Goal: Task Accomplishment & Management: Manage account settings

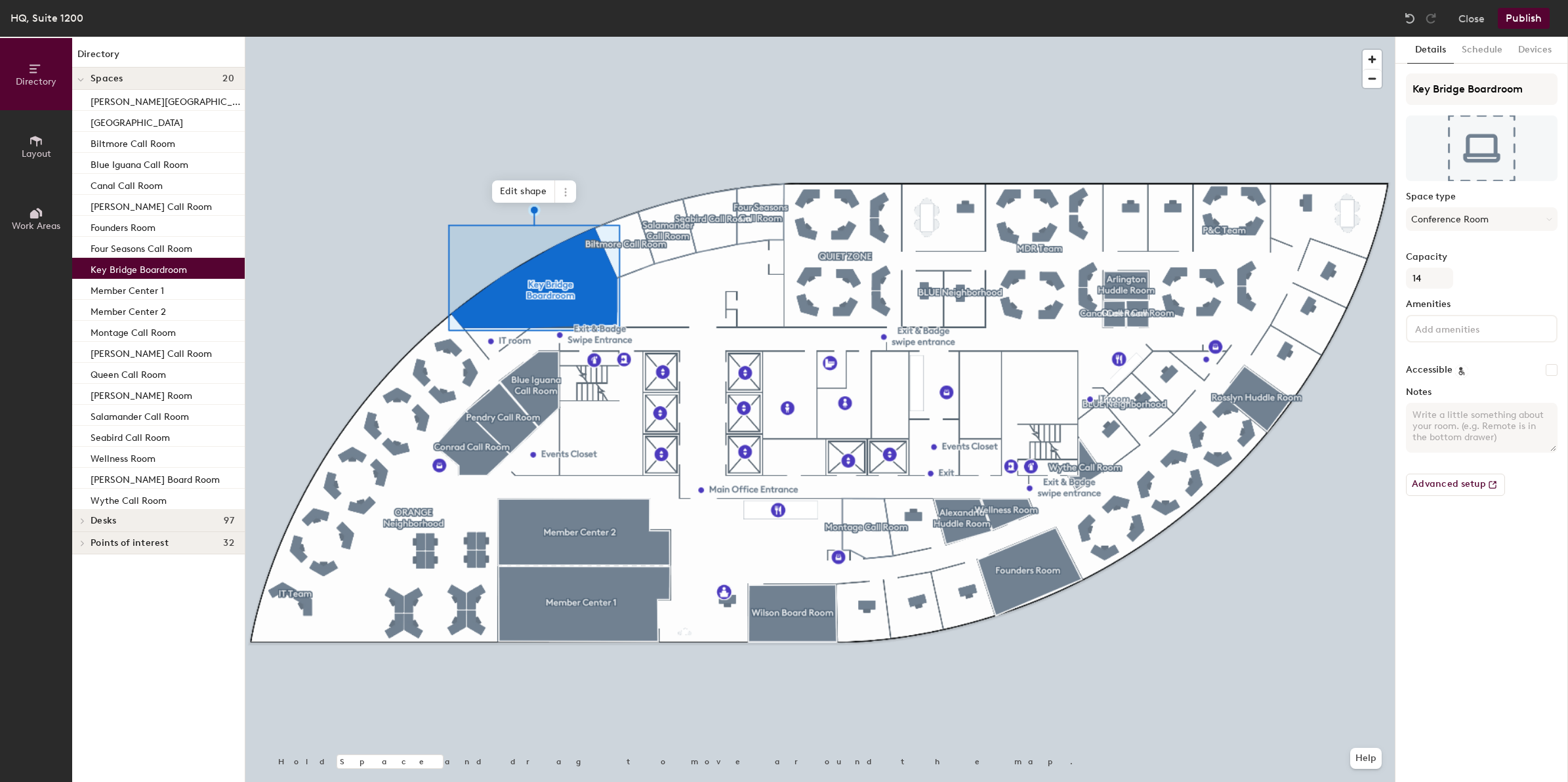
click at [1530, 12] on button "Publish" at bounding box center [1523, 18] width 52 height 21
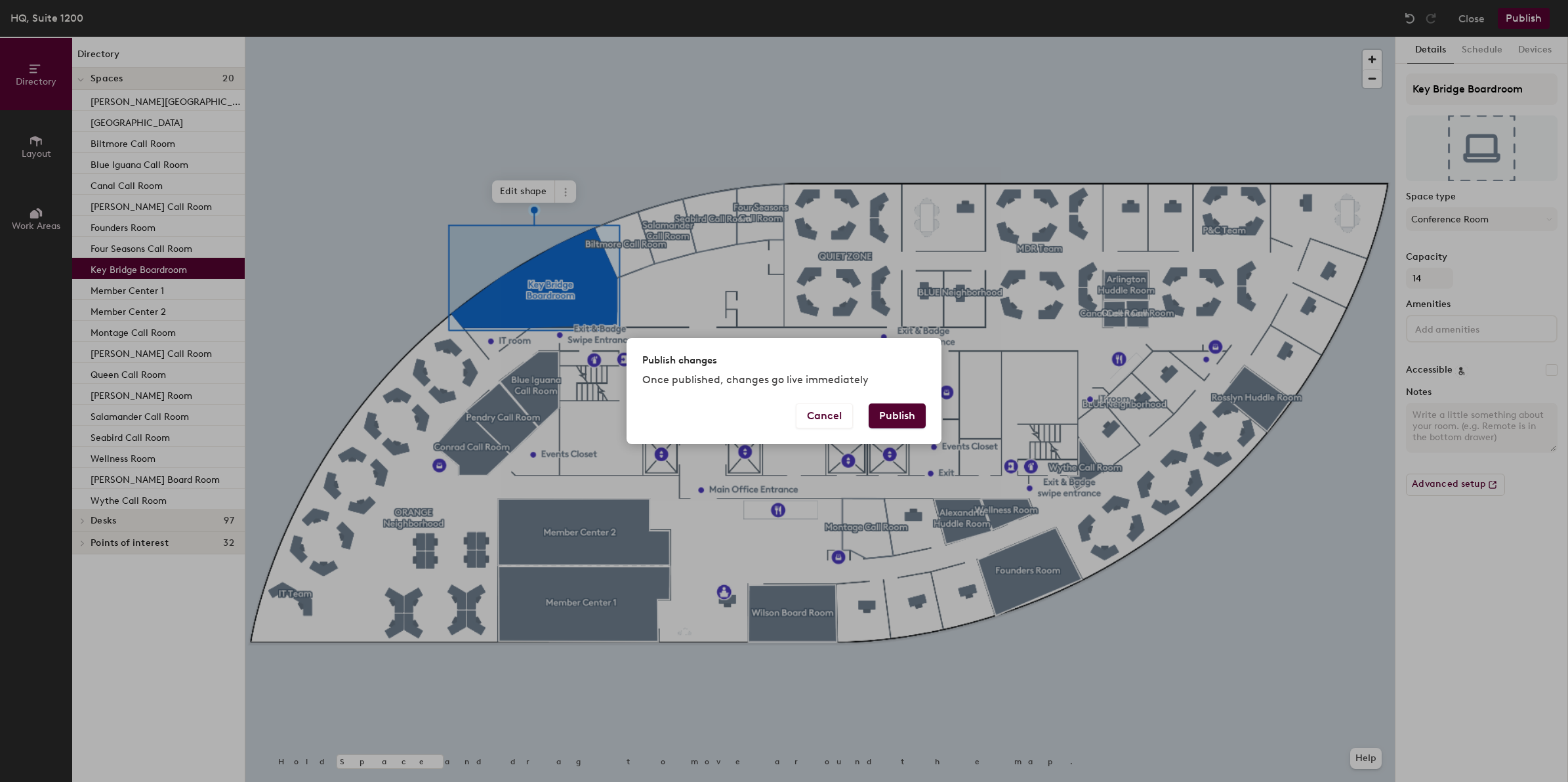
click at [889, 411] on button "Publish" at bounding box center [897, 416] width 57 height 25
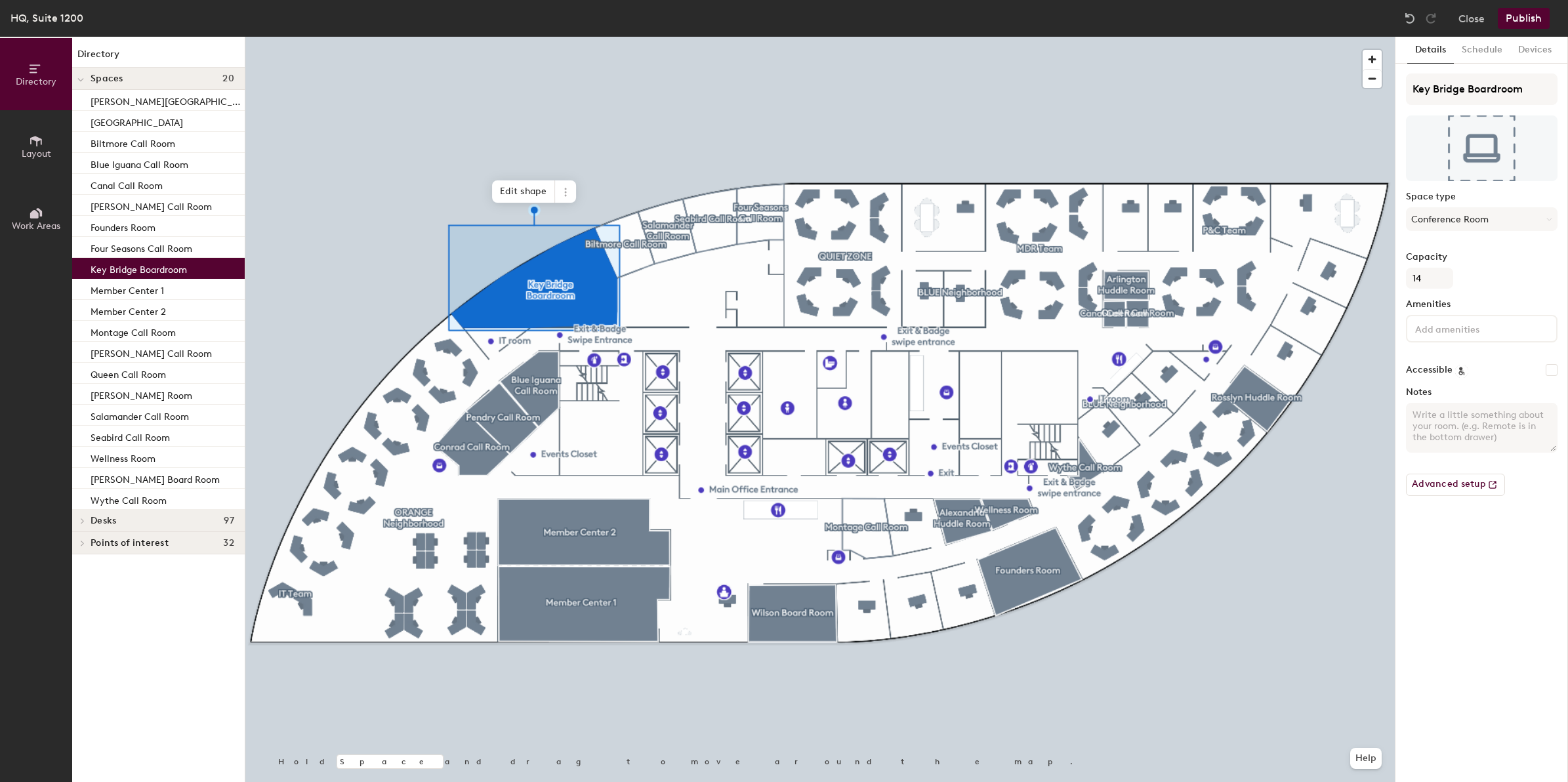
click at [36, 132] on button "Layout" at bounding box center [36, 146] width 72 height 72
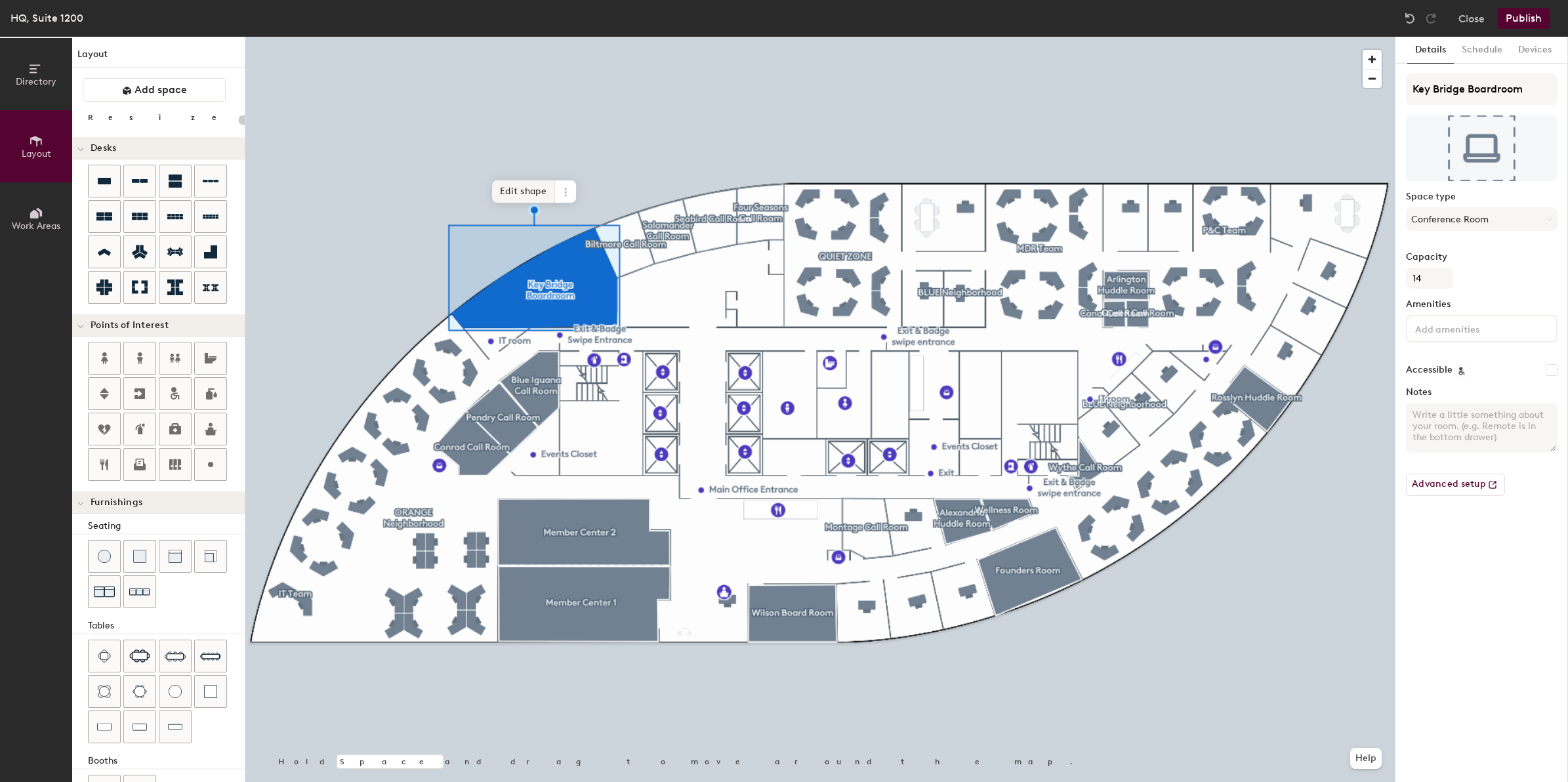
click at [509, 186] on span "Edit shape" at bounding box center [524, 192] width 63 height 22
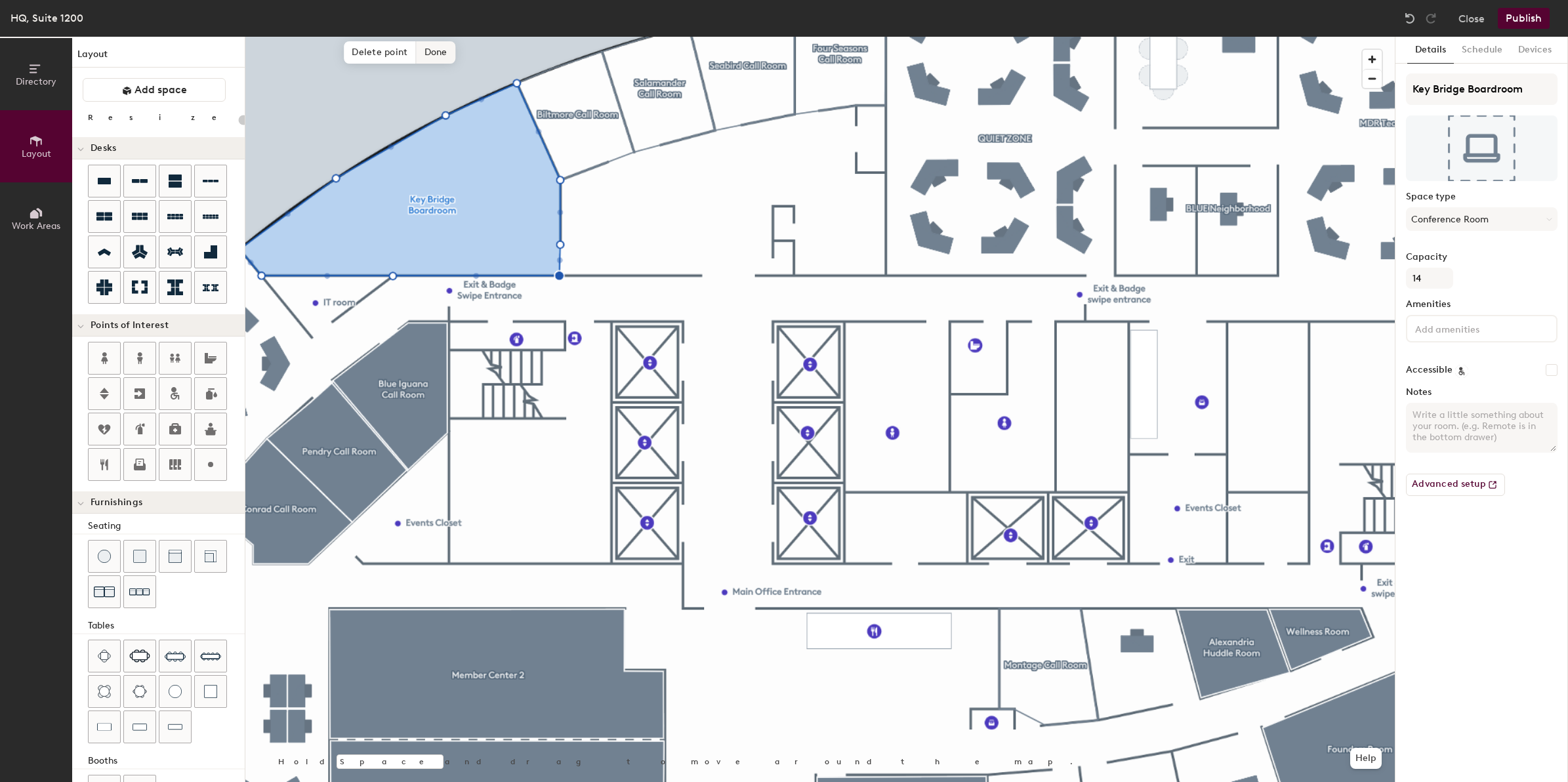
click at [434, 45] on span "Done" at bounding box center [436, 52] width 38 height 22
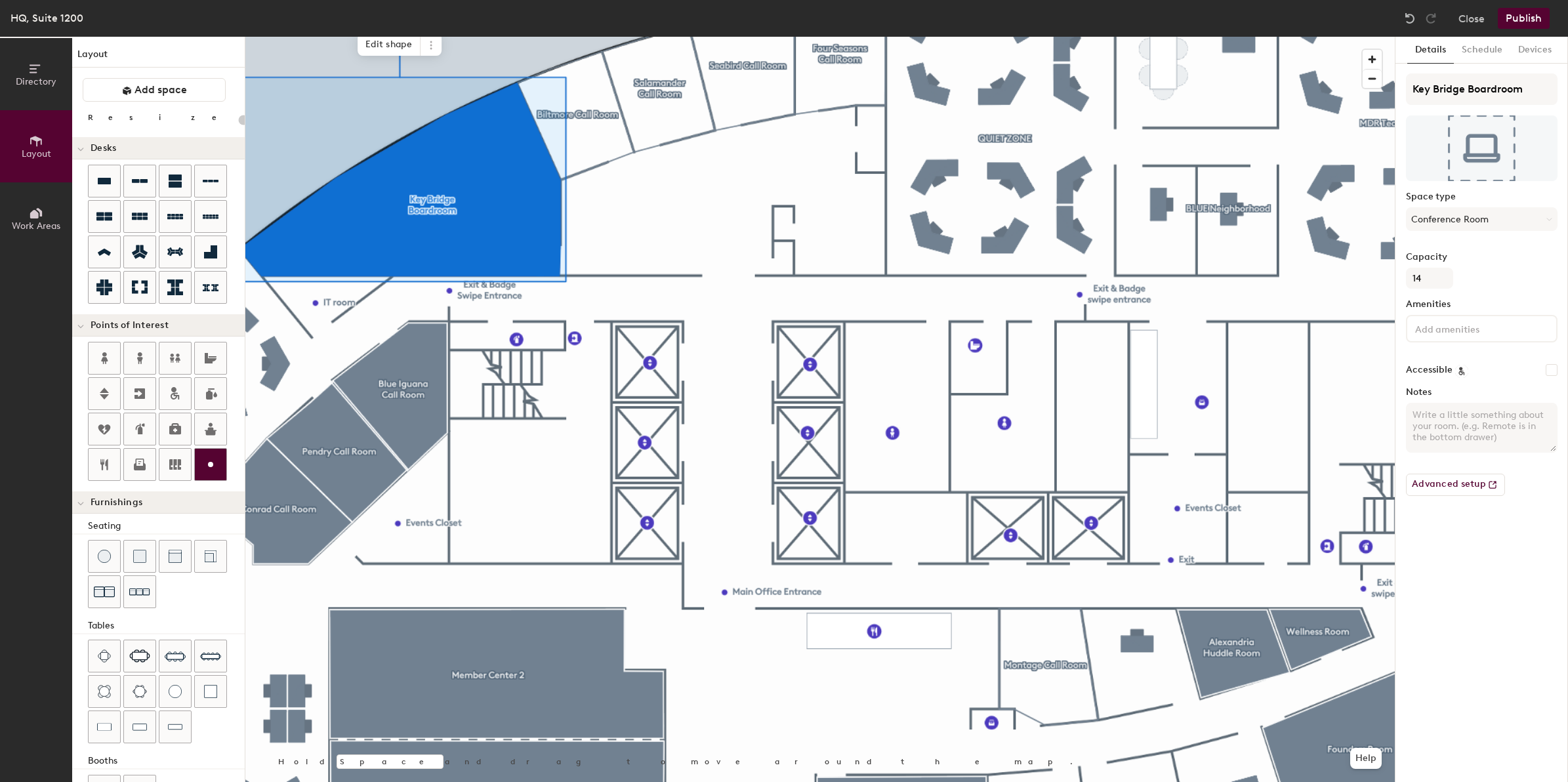
click at [866, 141] on div "Directory Layout Work Areas Layout Add space Resize Desks Points of Interest Fu…" at bounding box center [784, 409] width 1568 height 746
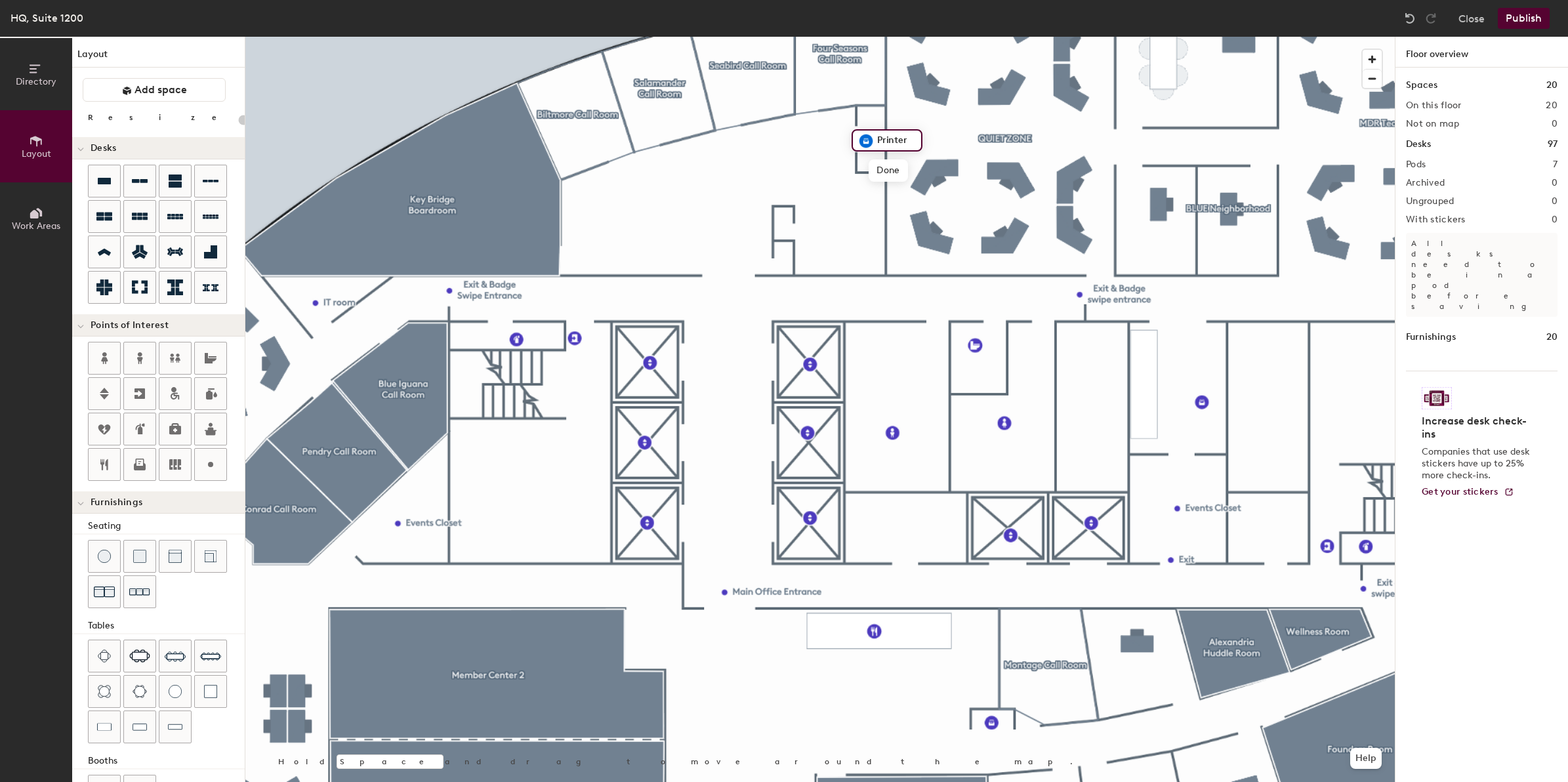
type input "20"
click at [906, 141] on input "Printer" at bounding box center [895, 140] width 42 height 19
click at [880, 136] on input "Printer" at bounding box center [895, 140] width 42 height 19
type input "Earth Printer"
click at [897, 170] on span "Done" at bounding box center [906, 170] width 38 height 22
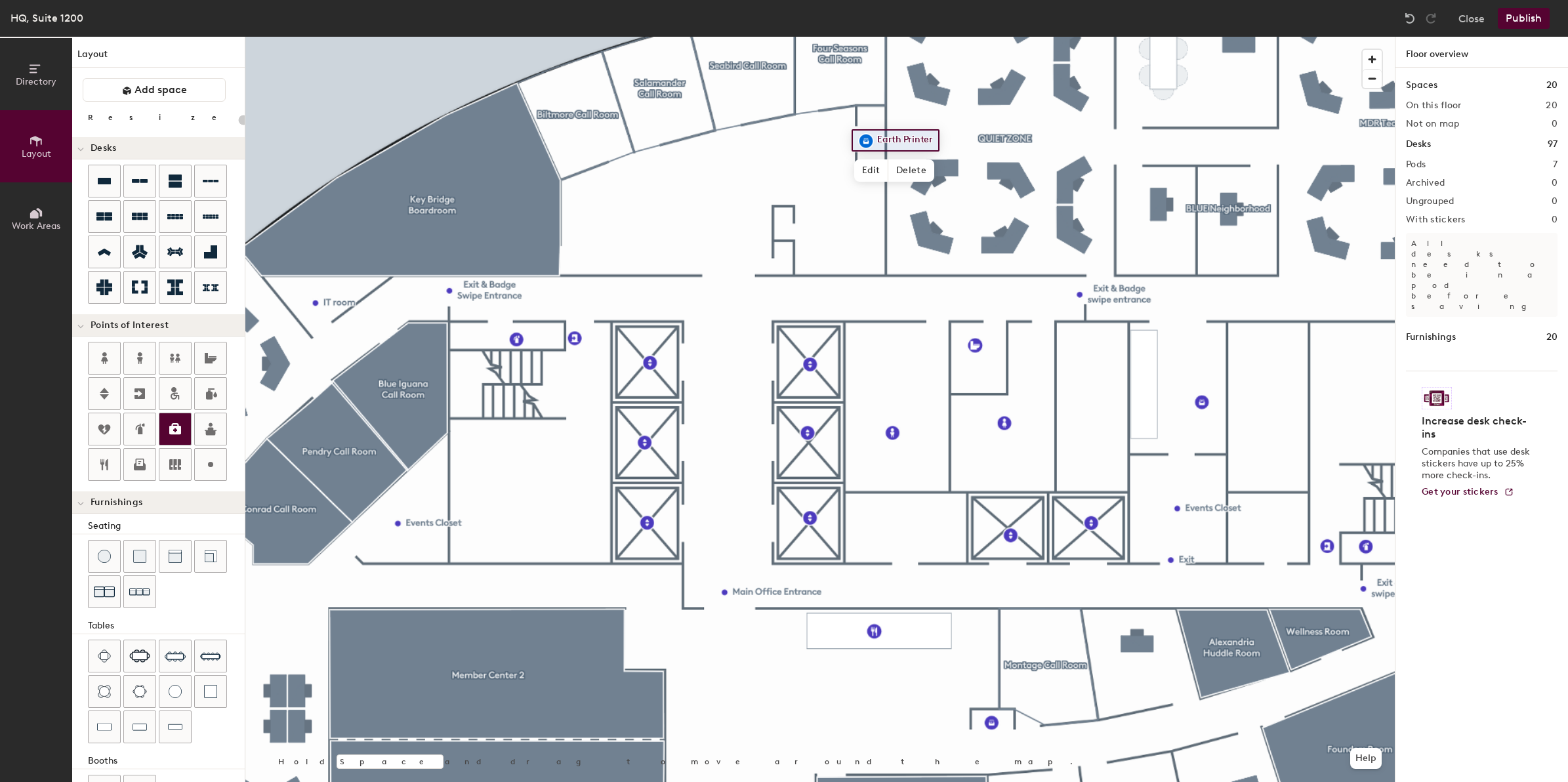
click at [836, 254] on div "Directory Layout Work Areas Layout Add space Resize Desks Points of Interest Fu…" at bounding box center [784, 409] width 1568 height 746
type input "20"
type input "Pantry"
click at [851, 282] on span "Done" at bounding box center [857, 282] width 38 height 22
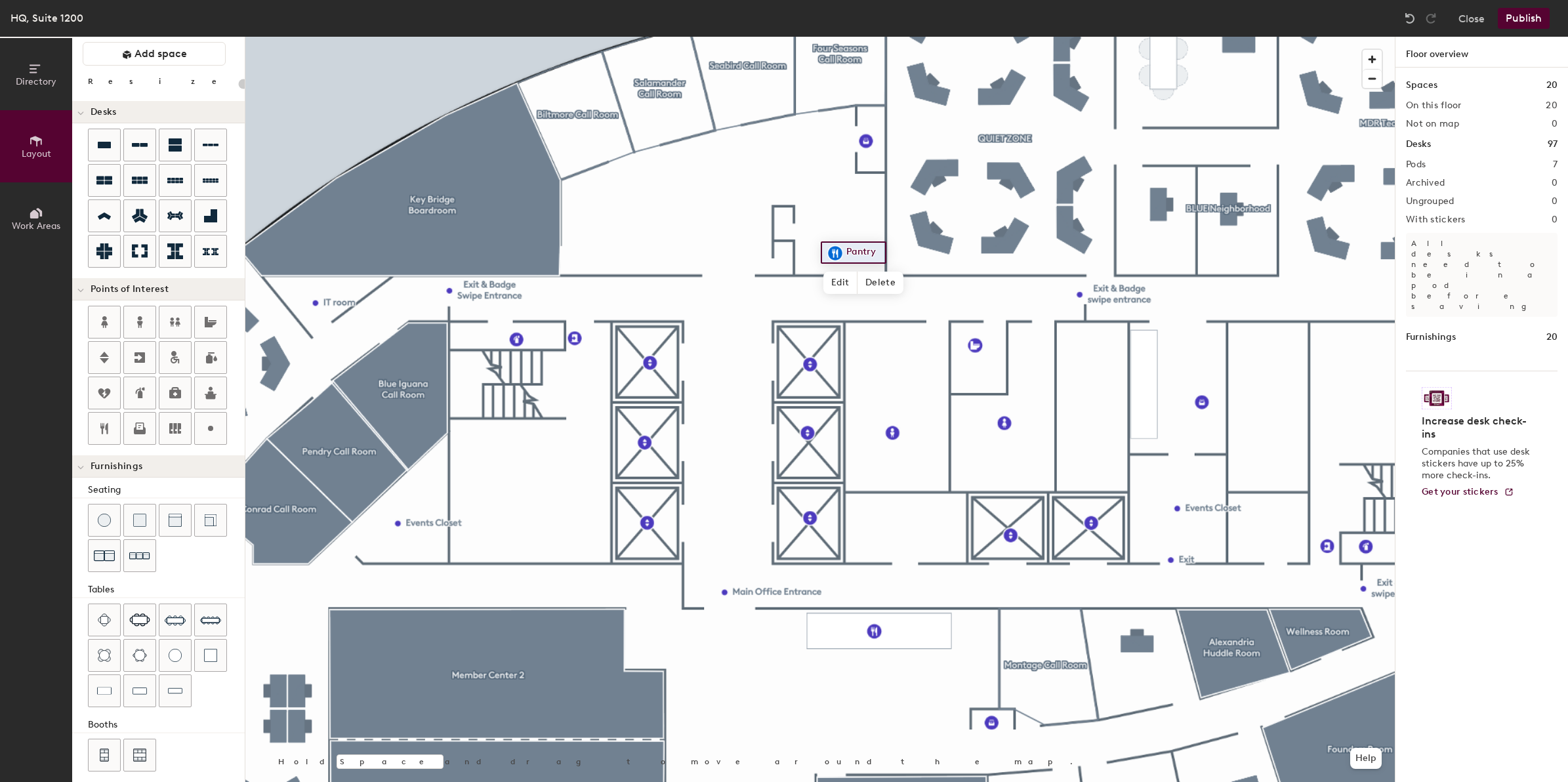
scroll to position [49, 0]
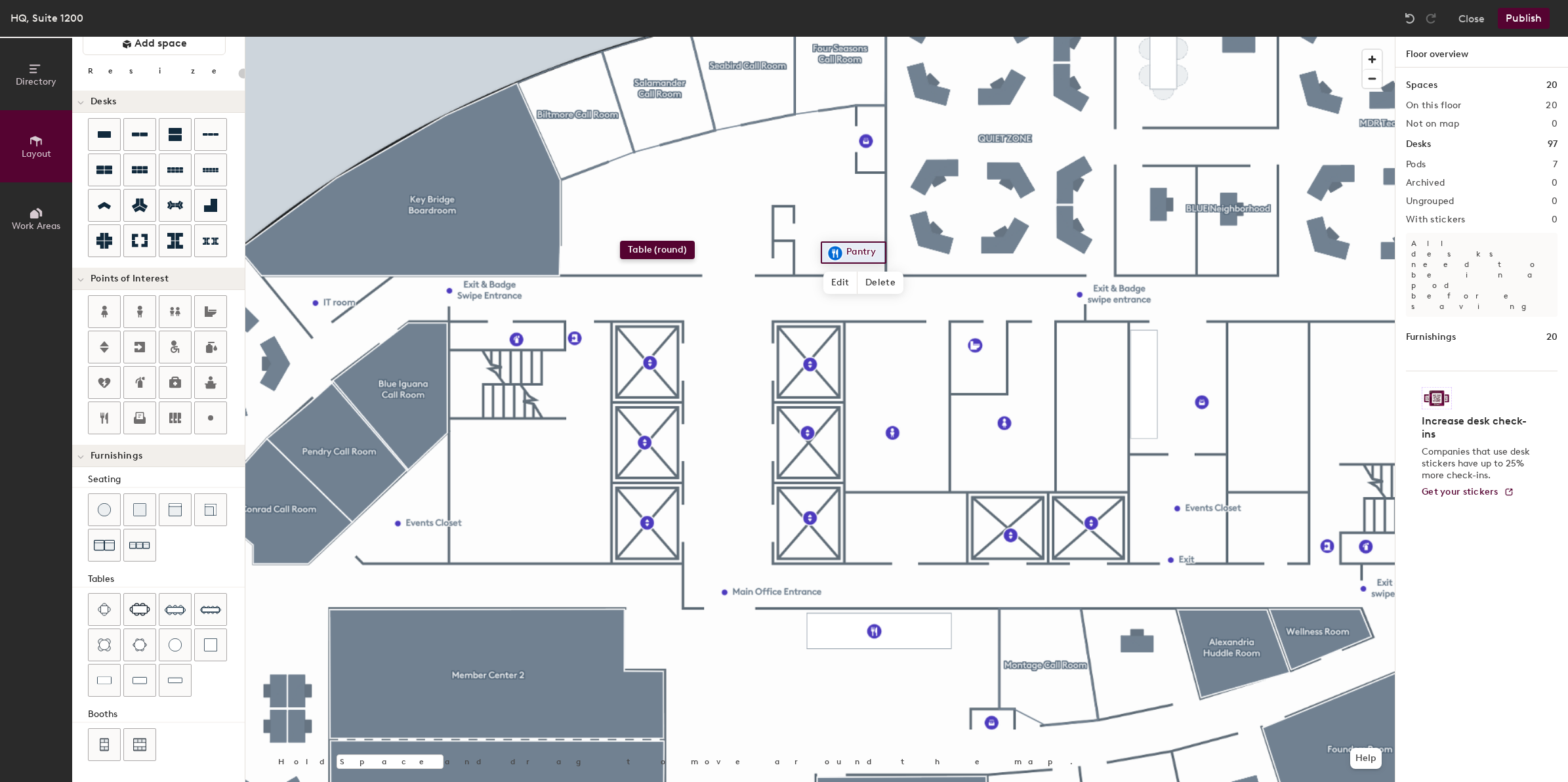
click at [620, 241] on div "Directory Layout Work Areas Layout Add space Resize Desks Points of Interest Fu…" at bounding box center [784, 409] width 1568 height 746
click at [112, 506] on div at bounding box center [104, 510] width 32 height 32
click at [100, 503] on img at bounding box center [104, 509] width 13 height 13
click at [105, 510] on img at bounding box center [104, 509] width 13 height 13
click at [719, 289] on div "Directory Layout Work Areas Layout Add space Resize Desks Points of Interest Fu…" at bounding box center [784, 409] width 1568 height 746
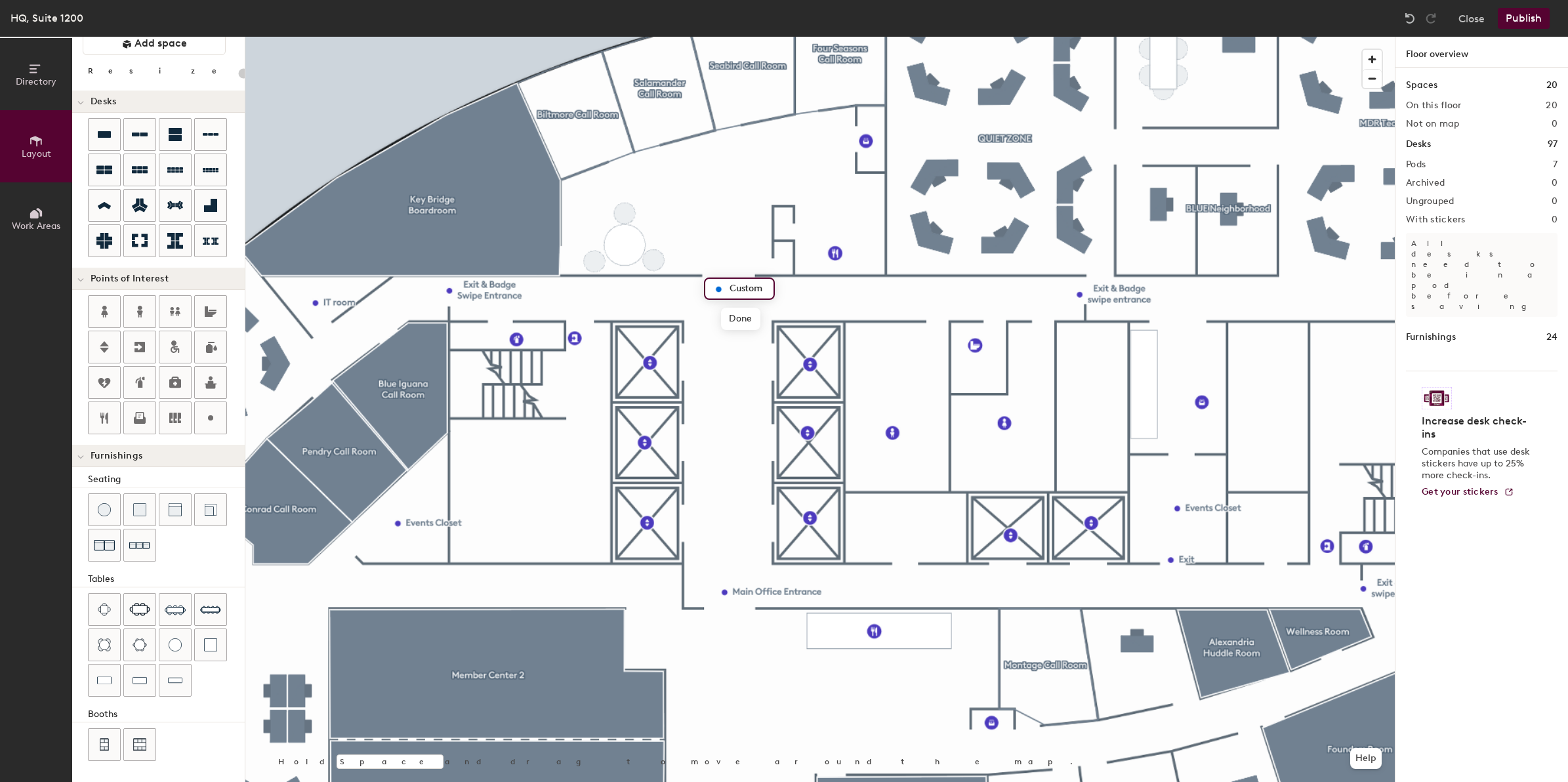
type input "20"
click at [730, 285] on input "Custom" at bounding box center [747, 289] width 42 height 19
drag, startPoint x: 730, startPoint y: 286, endPoint x: 766, endPoint y: 285, distance: 36.0
click at [766, 285] on input "Custom" at bounding box center [747, 289] width 42 height 19
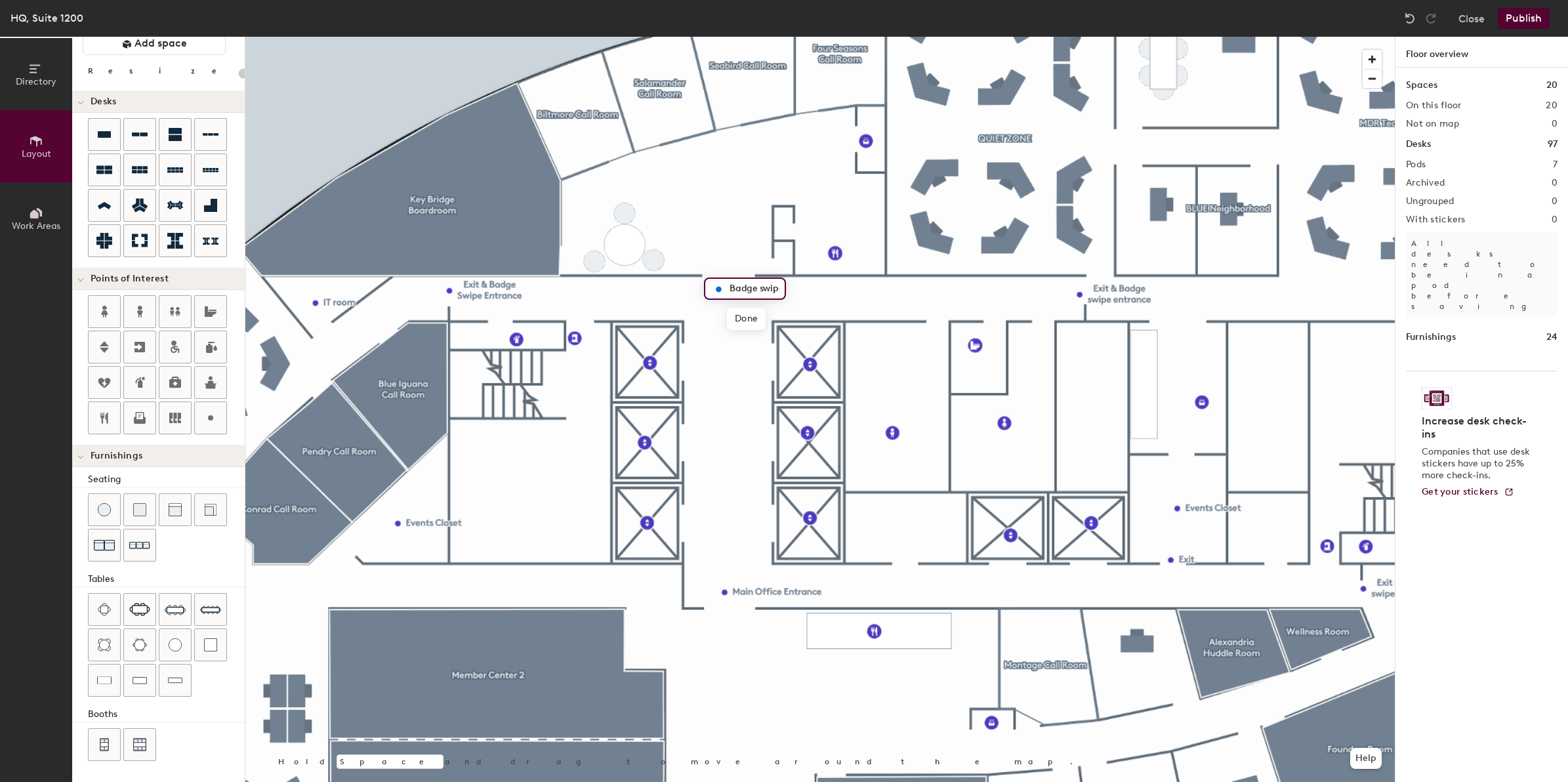
scroll to position [0, 0]
type input "Badge swipe entrance"
click at [784, 315] on span "Done" at bounding box center [779, 319] width 38 height 22
click at [1525, 19] on button "Publish" at bounding box center [1523, 18] width 52 height 21
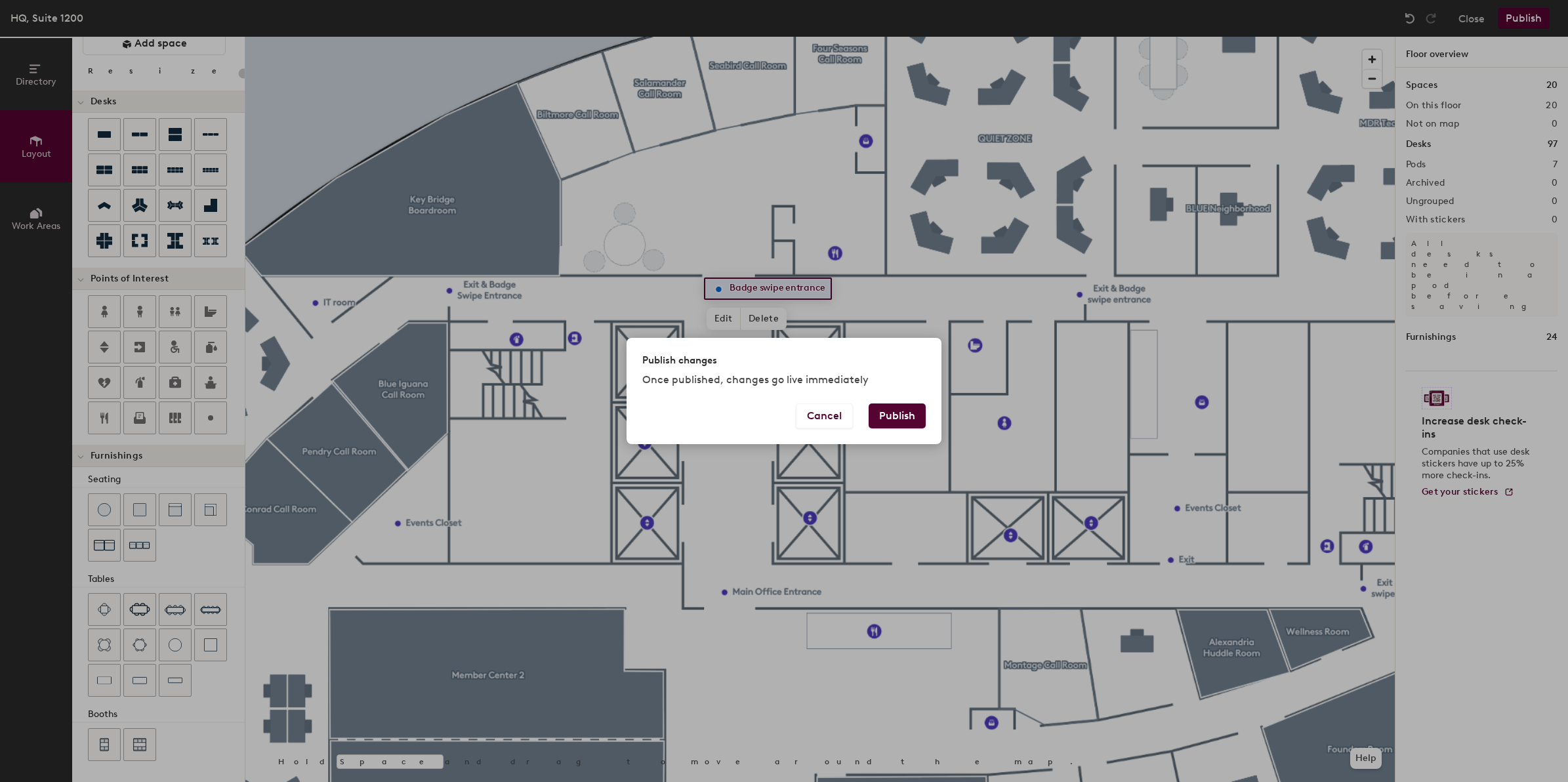
click at [904, 411] on button "Publish" at bounding box center [897, 416] width 57 height 25
type input "20"
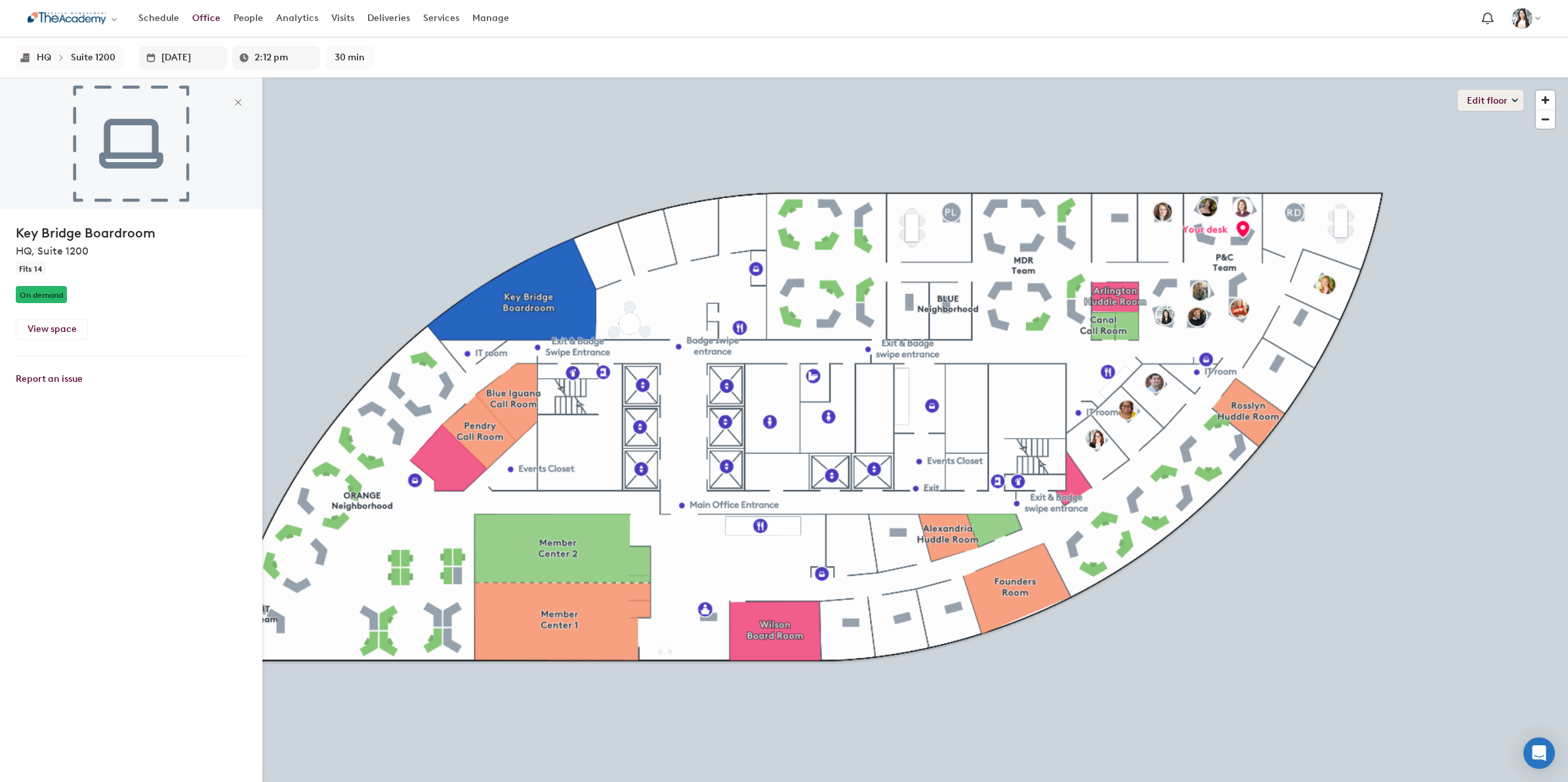
click at [1496, 90] on button "Edit floor" at bounding box center [1490, 100] width 65 height 21
click at [1422, 162] on li "Layout" at bounding box center [1442, 165] width 162 height 19
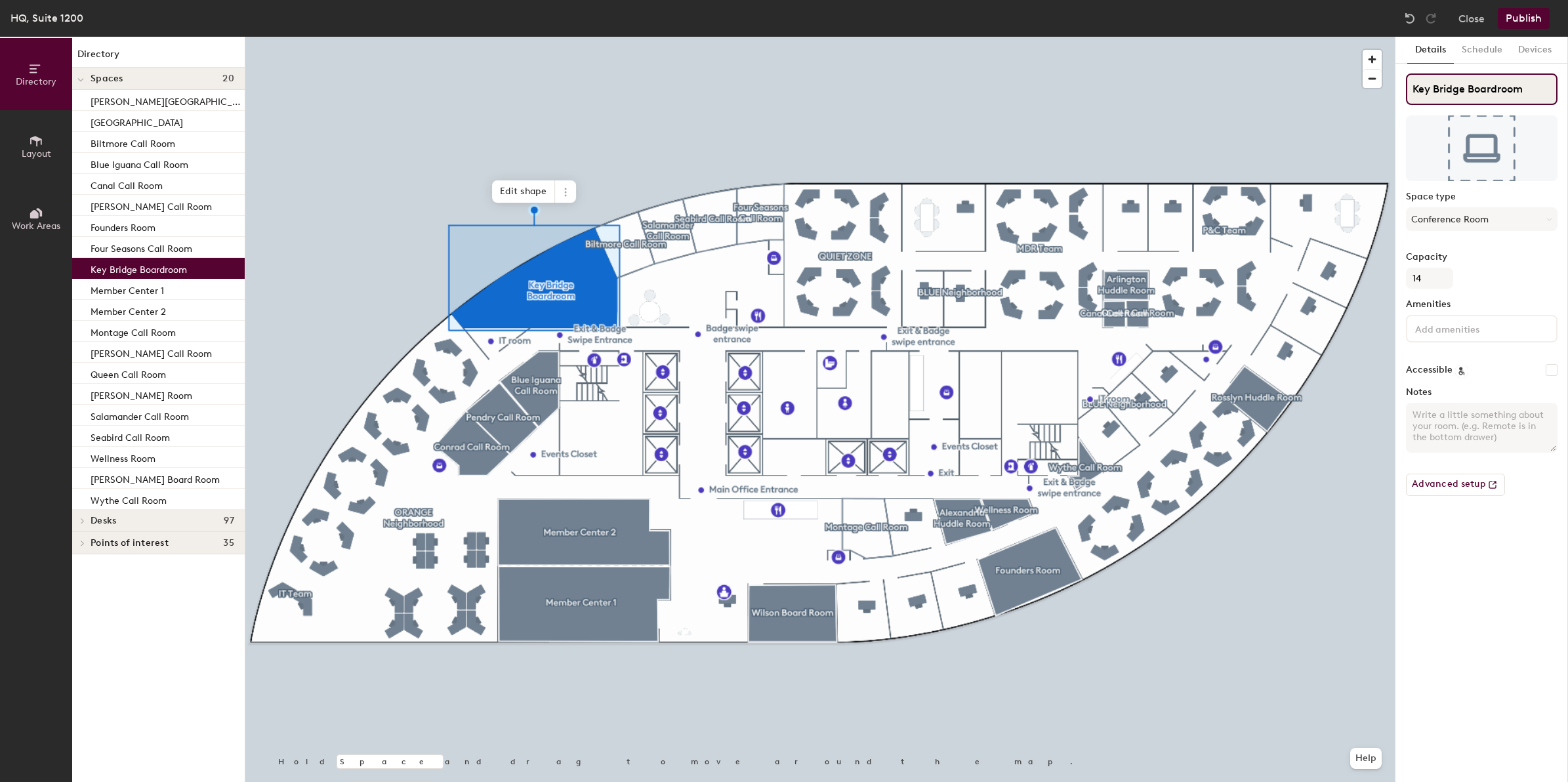
click at [1494, 87] on input "Key Bridge Boardroom" at bounding box center [1481, 89] width 152 height 32
type input "Key Bridge Board Room"
click at [1525, 8] on button "Publish" at bounding box center [1523, 18] width 52 height 21
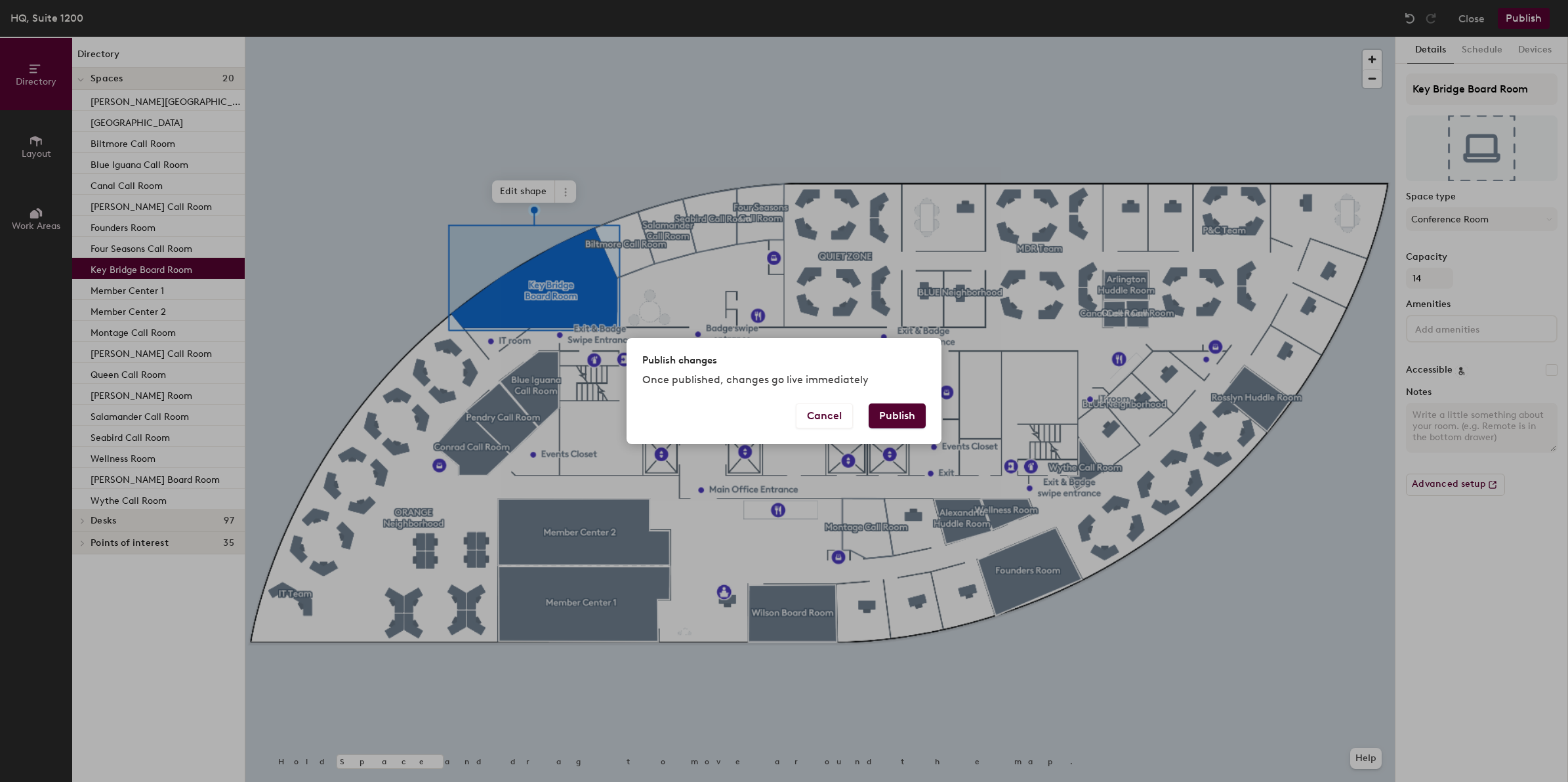
click at [904, 411] on button "Publish" at bounding box center [897, 416] width 57 height 25
